Goal: Find specific page/section: Find specific page/section

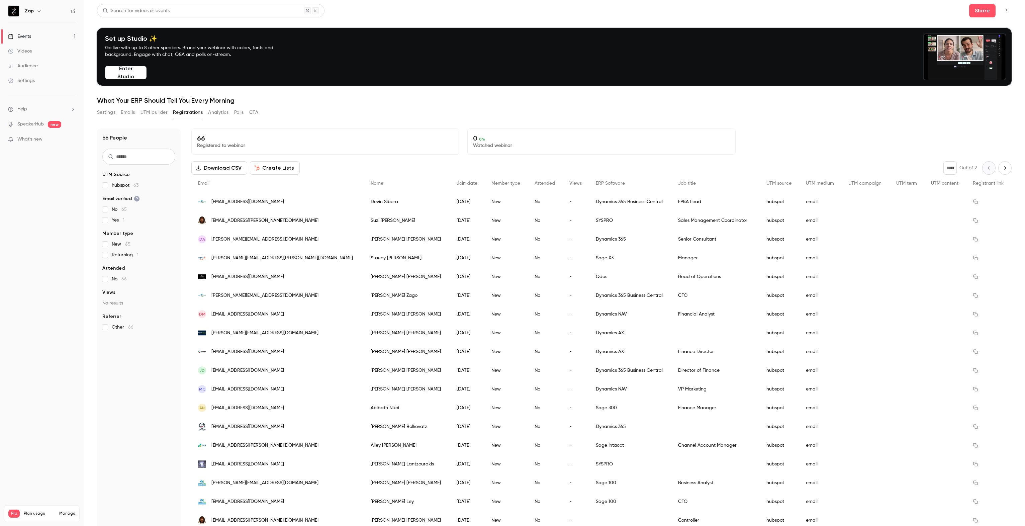
click at [14, 14] on img at bounding box center [13, 11] width 11 height 11
click at [26, 37] on div "Events" at bounding box center [19, 36] width 23 height 7
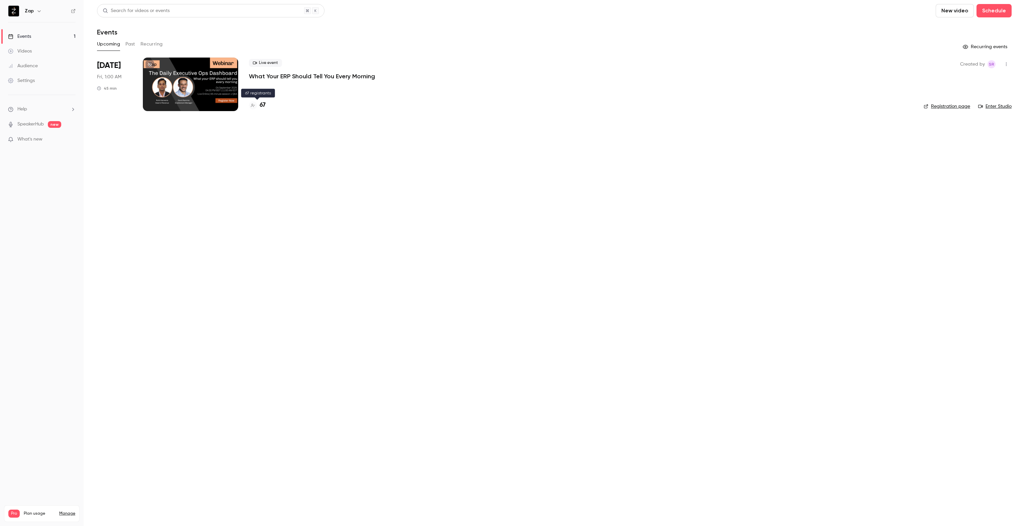
click at [263, 105] on h4 "67" at bounding box center [263, 105] width 6 height 9
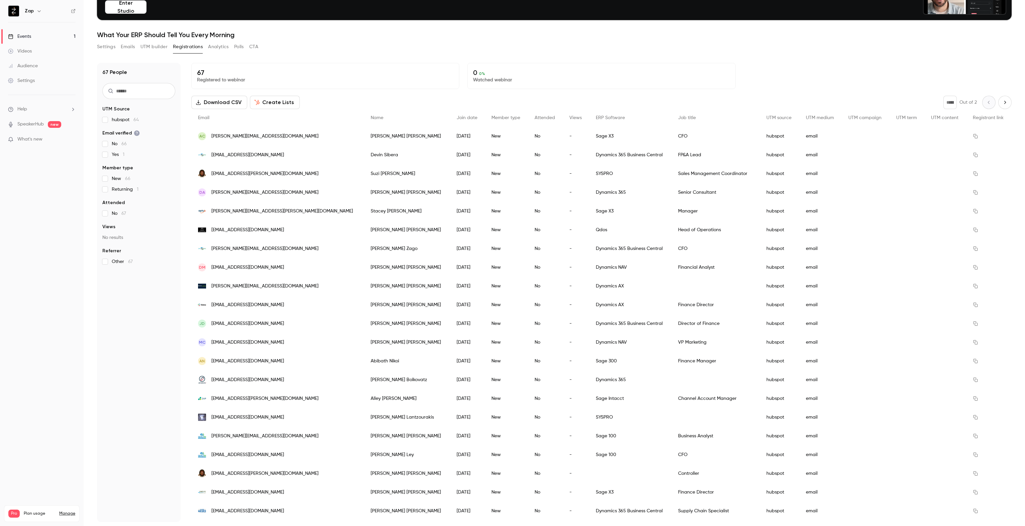
click at [1002, 102] on icon "Next page" at bounding box center [1005, 102] width 7 height 5
type input "*"
